Goal: Information Seeking & Learning: Compare options

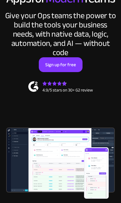
scroll to position [97, 0]
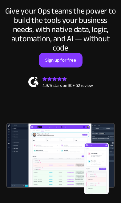
click at [28, 152] on img at bounding box center [60, 155] width 109 height 65
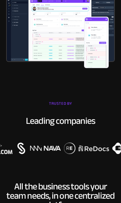
scroll to position [244, 0]
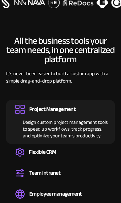
click at [42, 149] on div "Flexible CRM" at bounding box center [42, 152] width 27 height 7
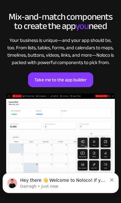
scroll to position [1284, 0]
click at [46, 73] on link "Take me to the app builder" at bounding box center [60, 80] width 65 height 15
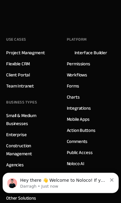
scroll to position [1826, 0]
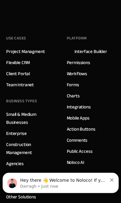
click at [76, 167] on link "Noloco AI" at bounding box center [76, 163] width 18 height 8
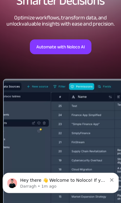
scroll to position [89, 0]
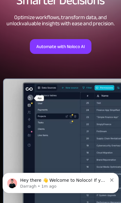
click at [111, 181] on icon "Dismiss notification" at bounding box center [111, 180] width 3 height 3
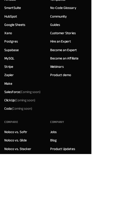
scroll to position [2299, 0]
click at [24, 182] on link "Noloco vs. Glide" at bounding box center [21, 186] width 30 height 8
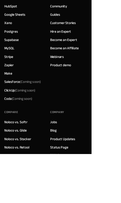
click at [28, 191] on link "Noloco vs. Retool" at bounding box center [22, 195] width 33 height 8
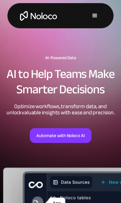
scroll to position [2313, 0]
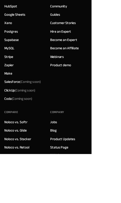
click at [21, 157] on link "Noloco vs. Softr" at bounding box center [21, 161] width 31 height 8
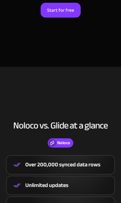
scroll to position [179, 0]
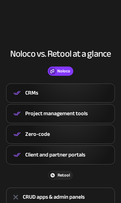
scroll to position [260, 0]
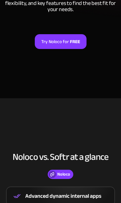
scroll to position [140, 0]
